Goal: Task Accomplishment & Management: Use online tool/utility

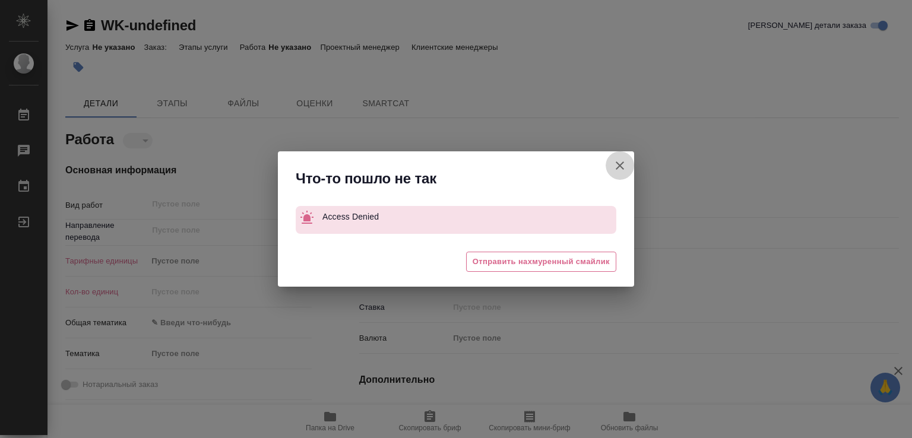
click at [617, 167] on icon "button" at bounding box center [620, 165] width 14 height 14
click at [620, 161] on icon "button" at bounding box center [620, 165] width 14 height 14
type textarea "x"
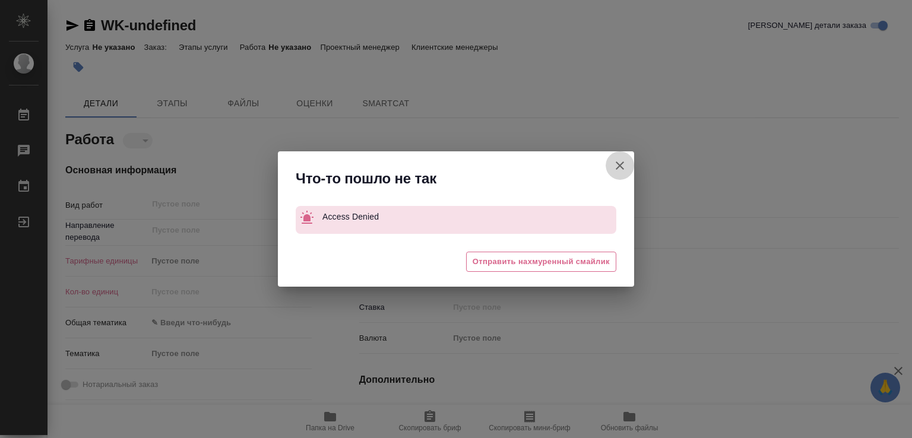
type textarea "x"
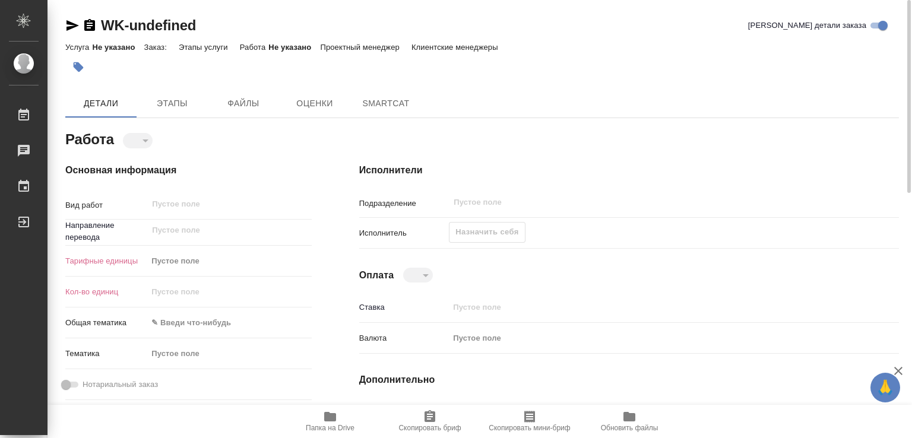
click at [482, 228] on div "Назначить себя" at bounding box center [487, 232] width 76 height 21
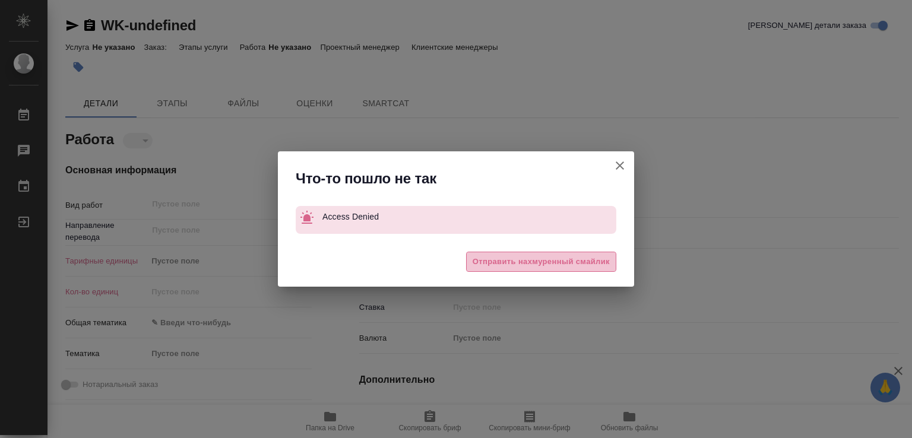
click at [548, 257] on span "Отправить нахмуренный смайлик" at bounding box center [540, 262] width 137 height 14
type textarea "x"
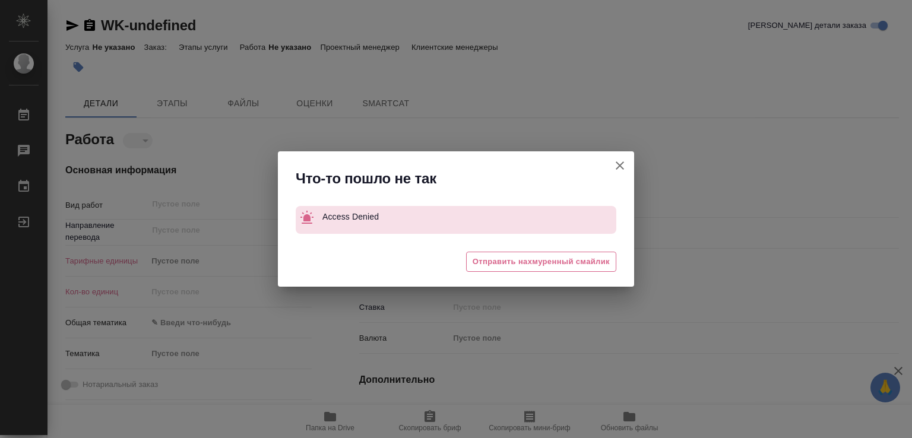
type textarea "x"
